Goal: Task Accomplishment & Management: Use online tool/utility

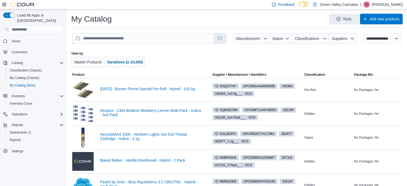
select select "**********"
click at [17, 94] on span "Inventory" at bounding box center [18, 96] width 13 height 4
click at [17, 102] on span "Inventory Count" at bounding box center [21, 104] width 23 height 4
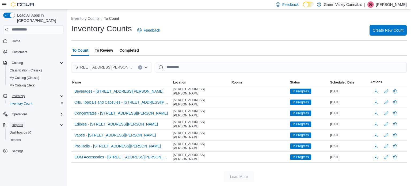
click at [16, 123] on span "Reports" at bounding box center [17, 125] width 11 height 4
click at [20, 138] on span "Reports" at bounding box center [15, 140] width 11 height 4
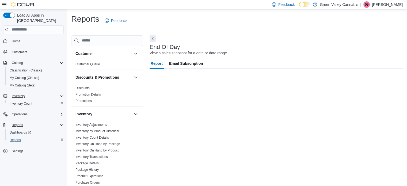
scroll to position [3, 0]
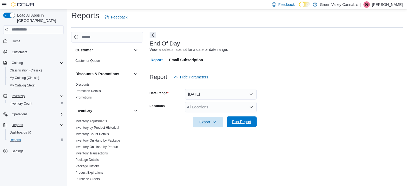
click at [246, 119] on span "Run Report" at bounding box center [242, 122] width 24 height 11
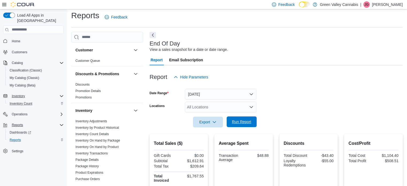
scroll to position [109, 0]
